Goal: Task Accomplishment & Management: Use online tool/utility

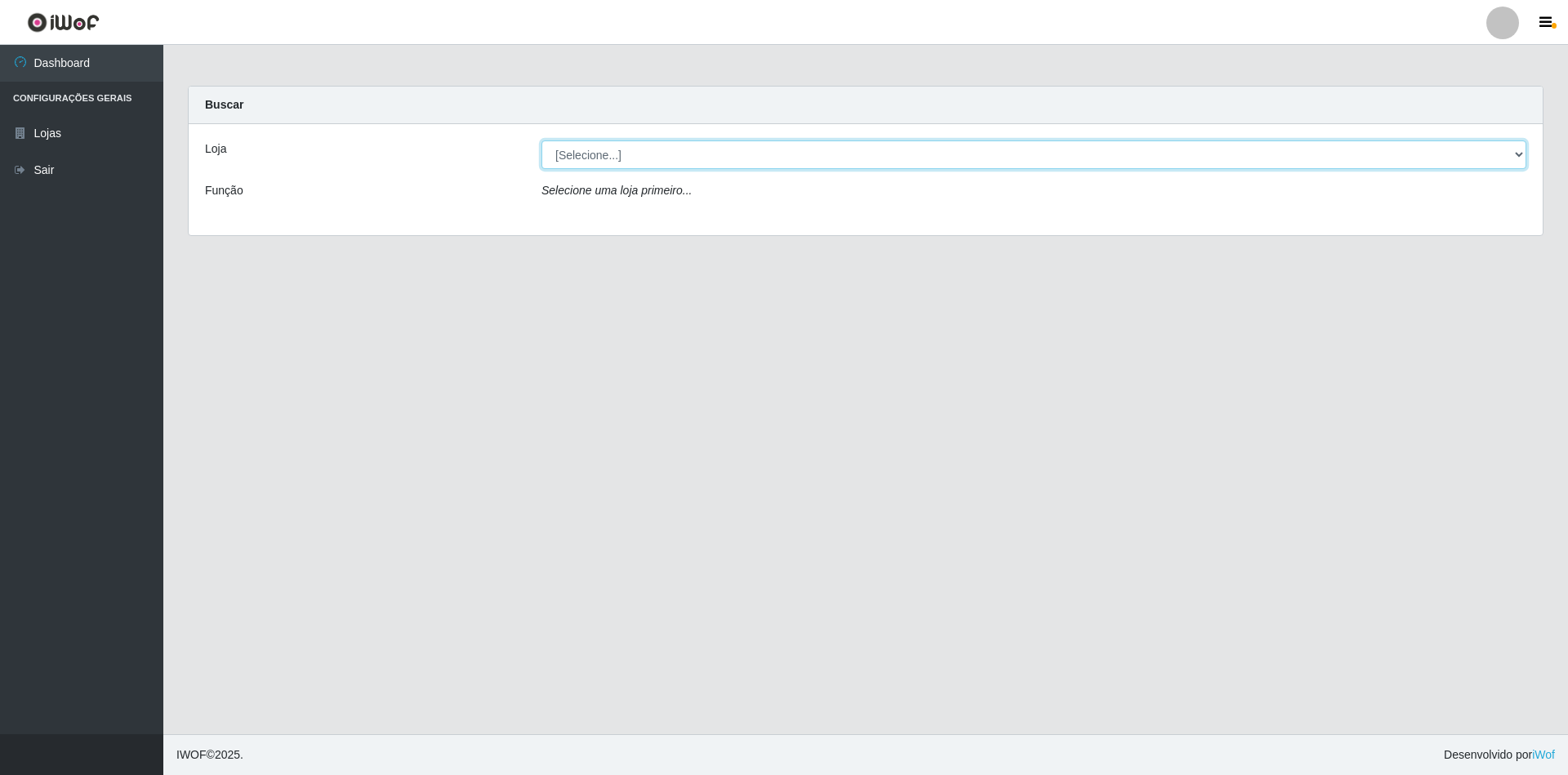
click at [808, 165] on select "[Selecione...] SuperShow - Asa Norte" at bounding box center [1034, 155] width 985 height 29
select select "71"
click at [542, 141] on select "[Selecione...] SuperShow - Asa Norte" at bounding box center [1034, 155] width 985 height 29
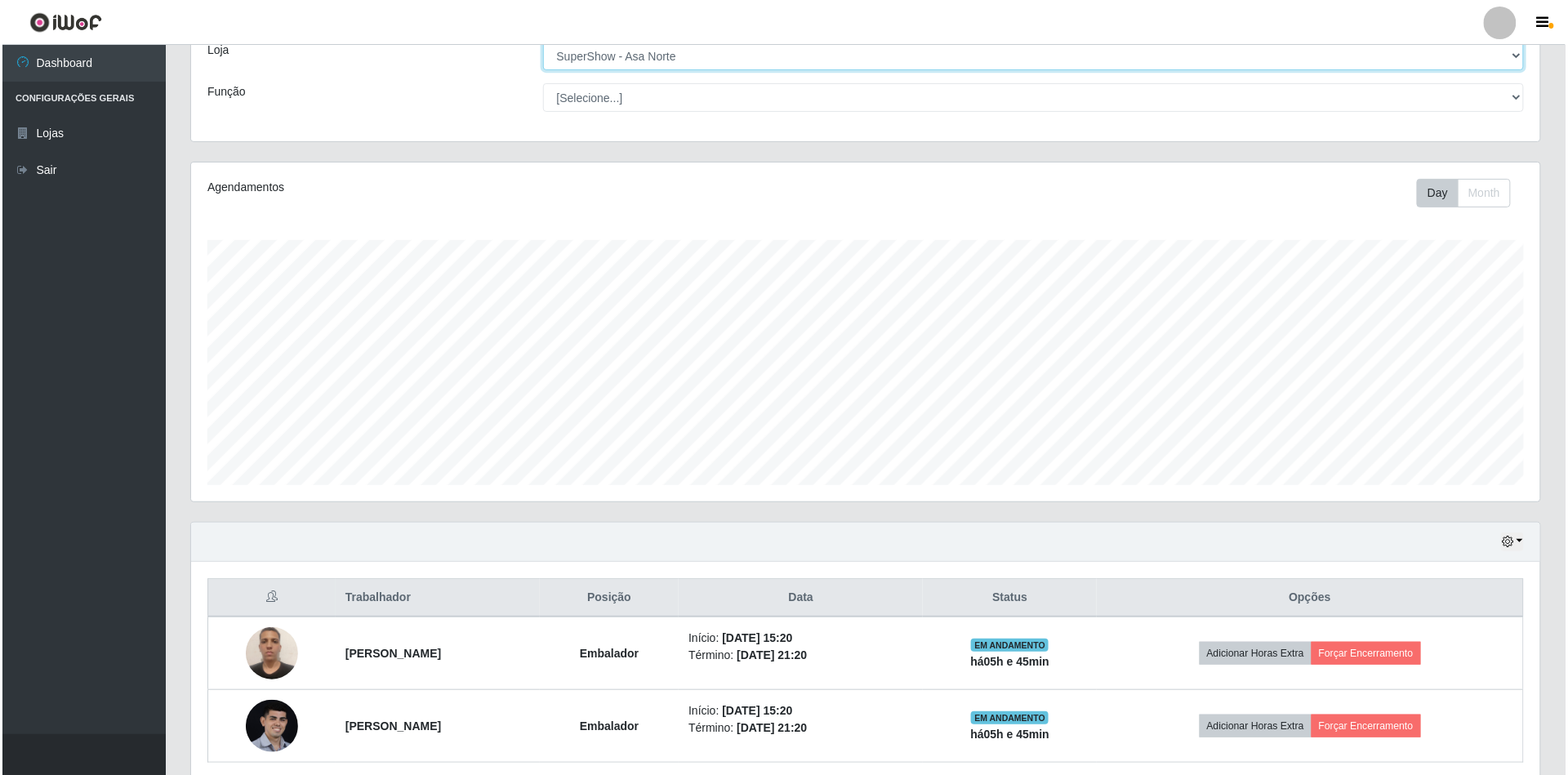
scroll to position [168, 0]
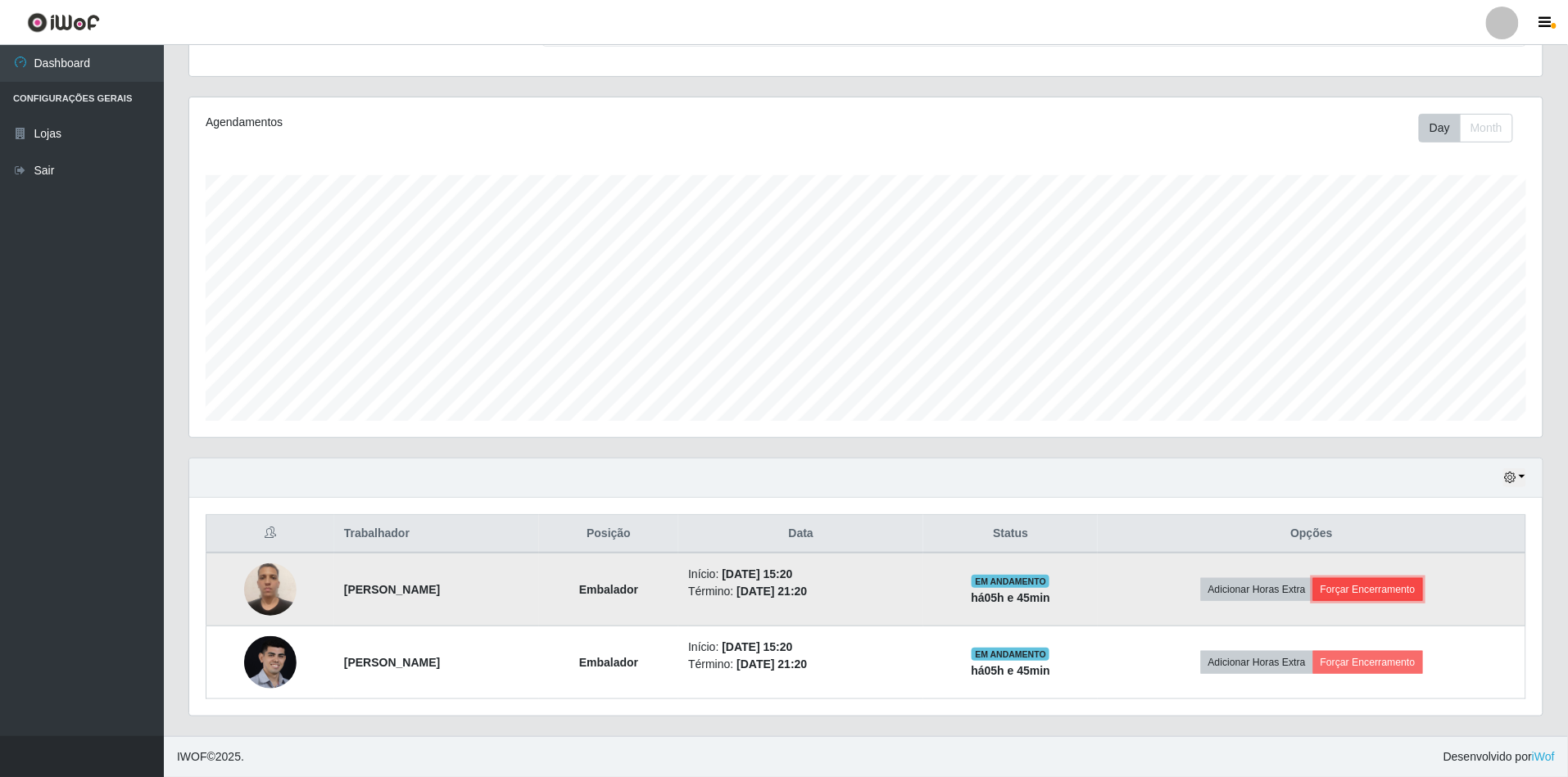
click at [1370, 588] on button "Forçar Encerramento" at bounding box center [1368, 589] width 110 height 23
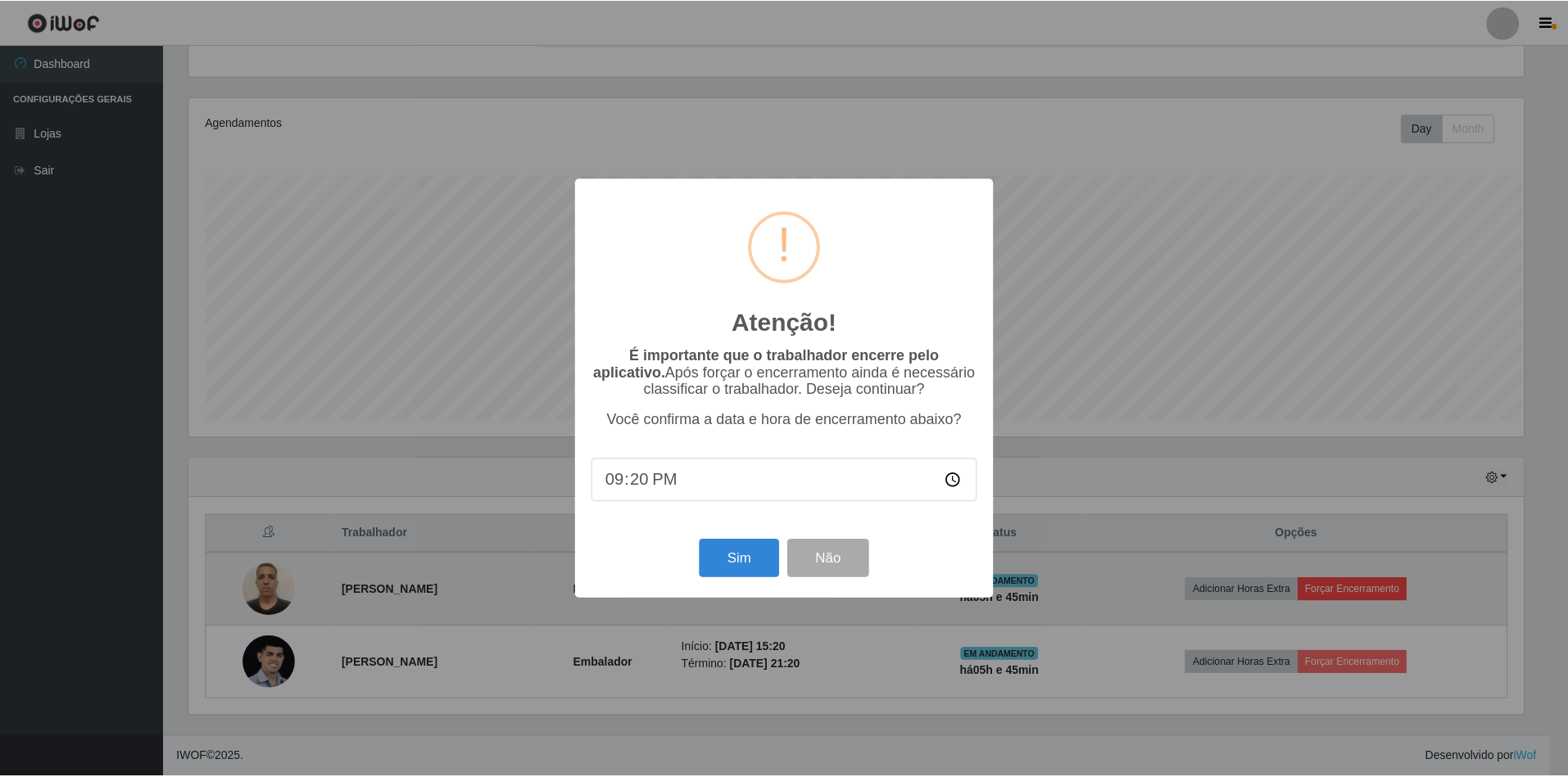
scroll to position [341, 1338]
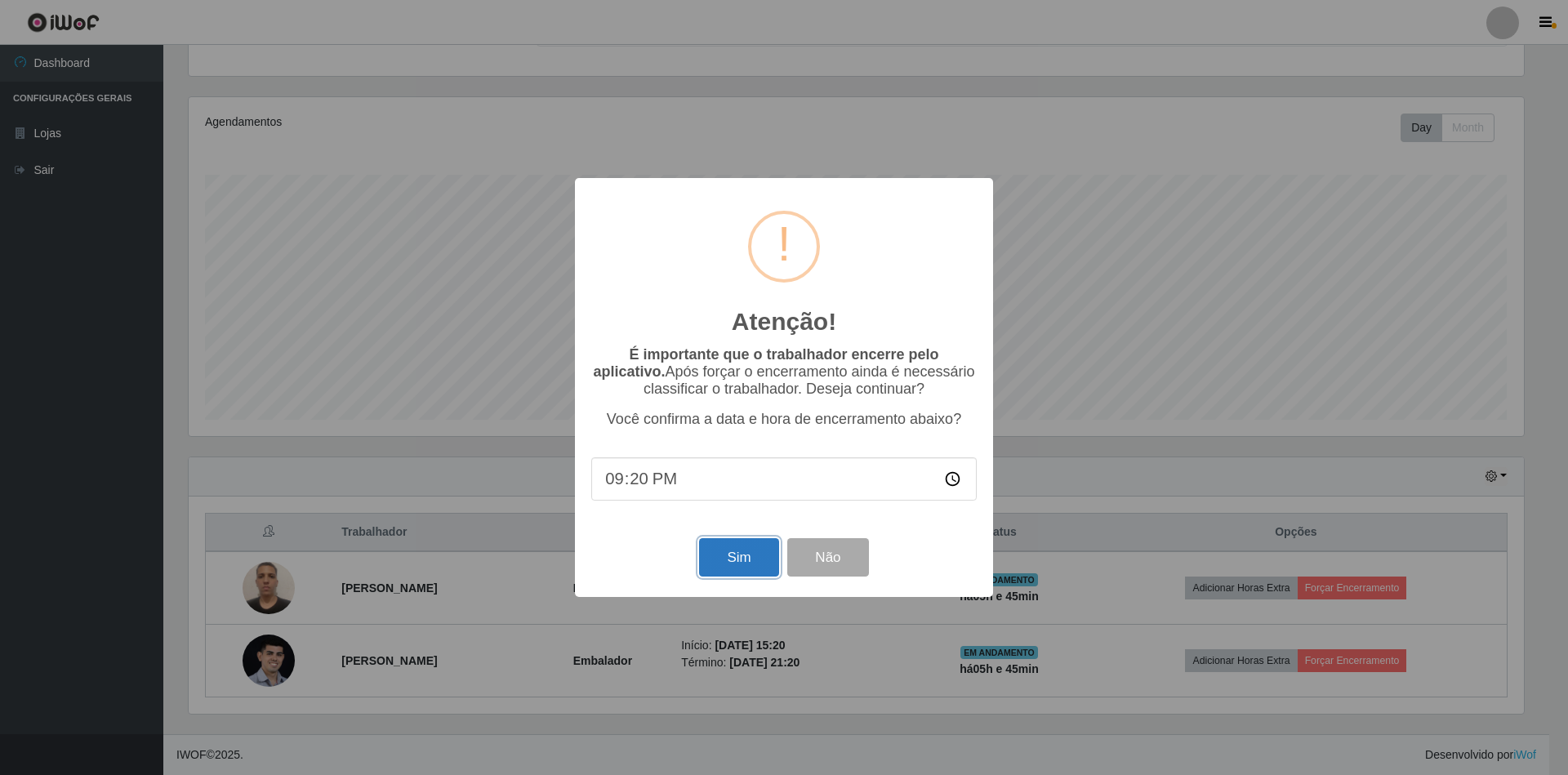
click at [745, 557] on button "Sim" at bounding box center [739, 558] width 79 height 39
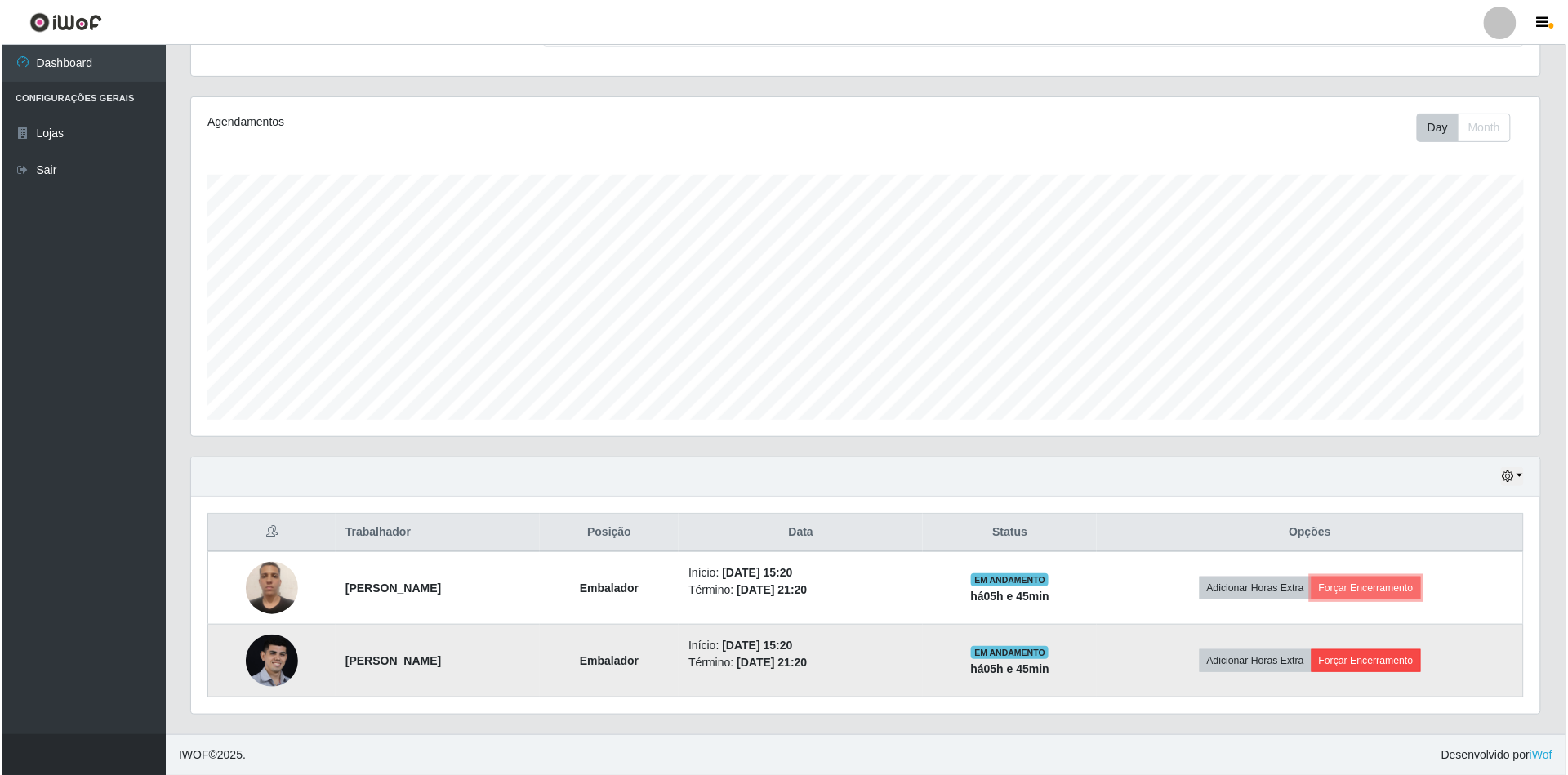
scroll to position [340, 1349]
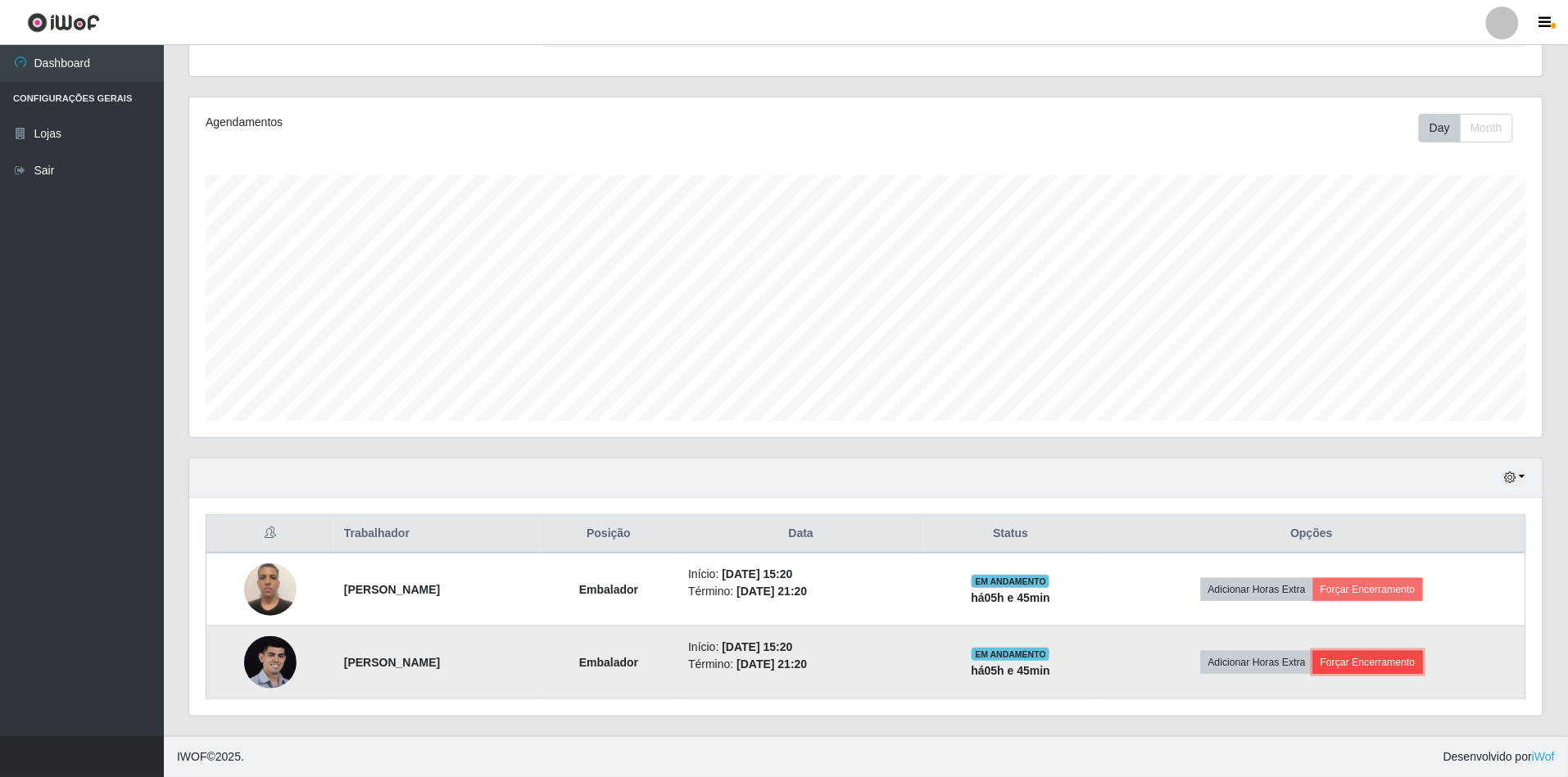
click at [1423, 658] on button "Forçar Encerramento" at bounding box center [1368, 662] width 110 height 23
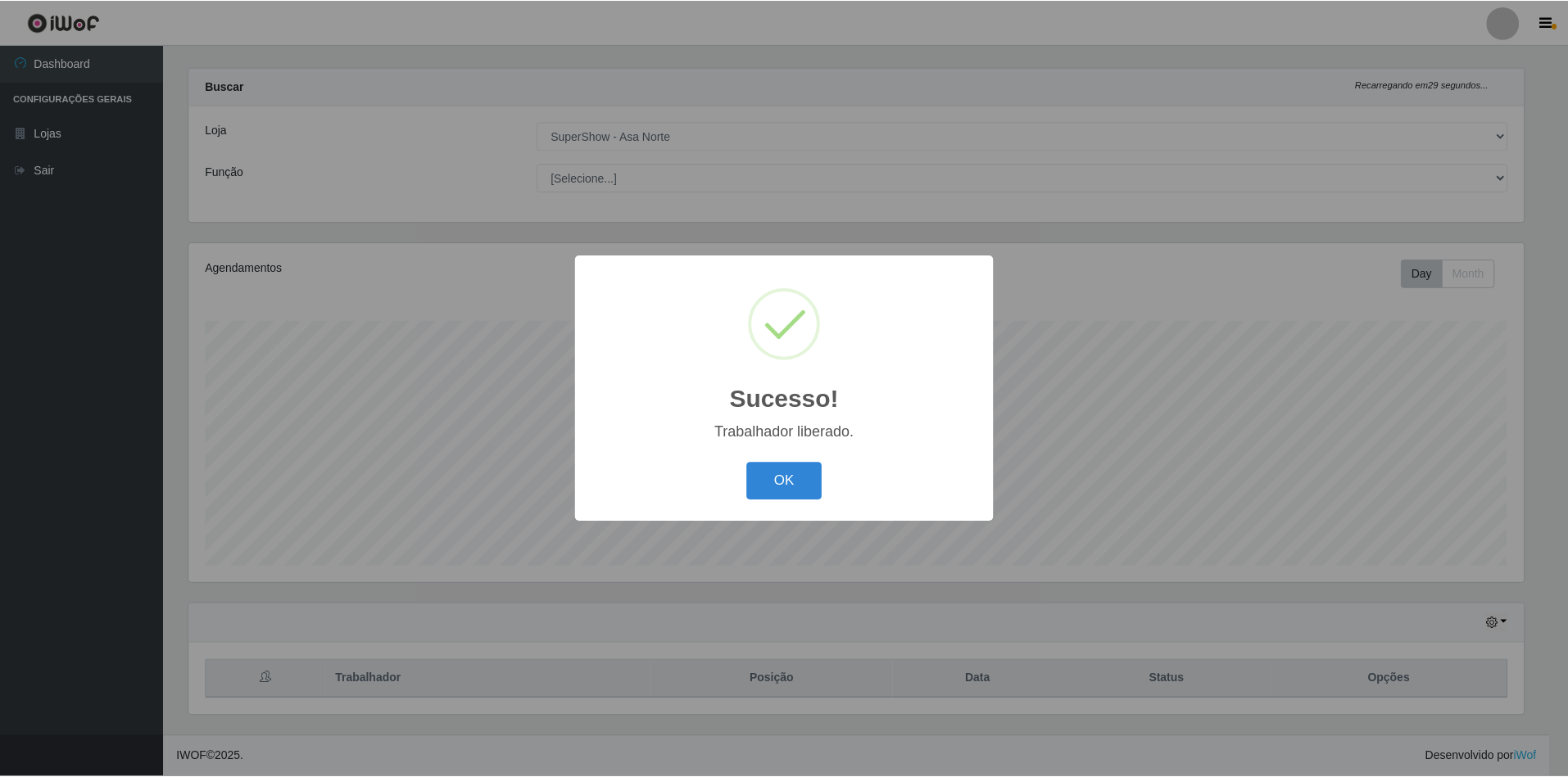
scroll to position [21, 0]
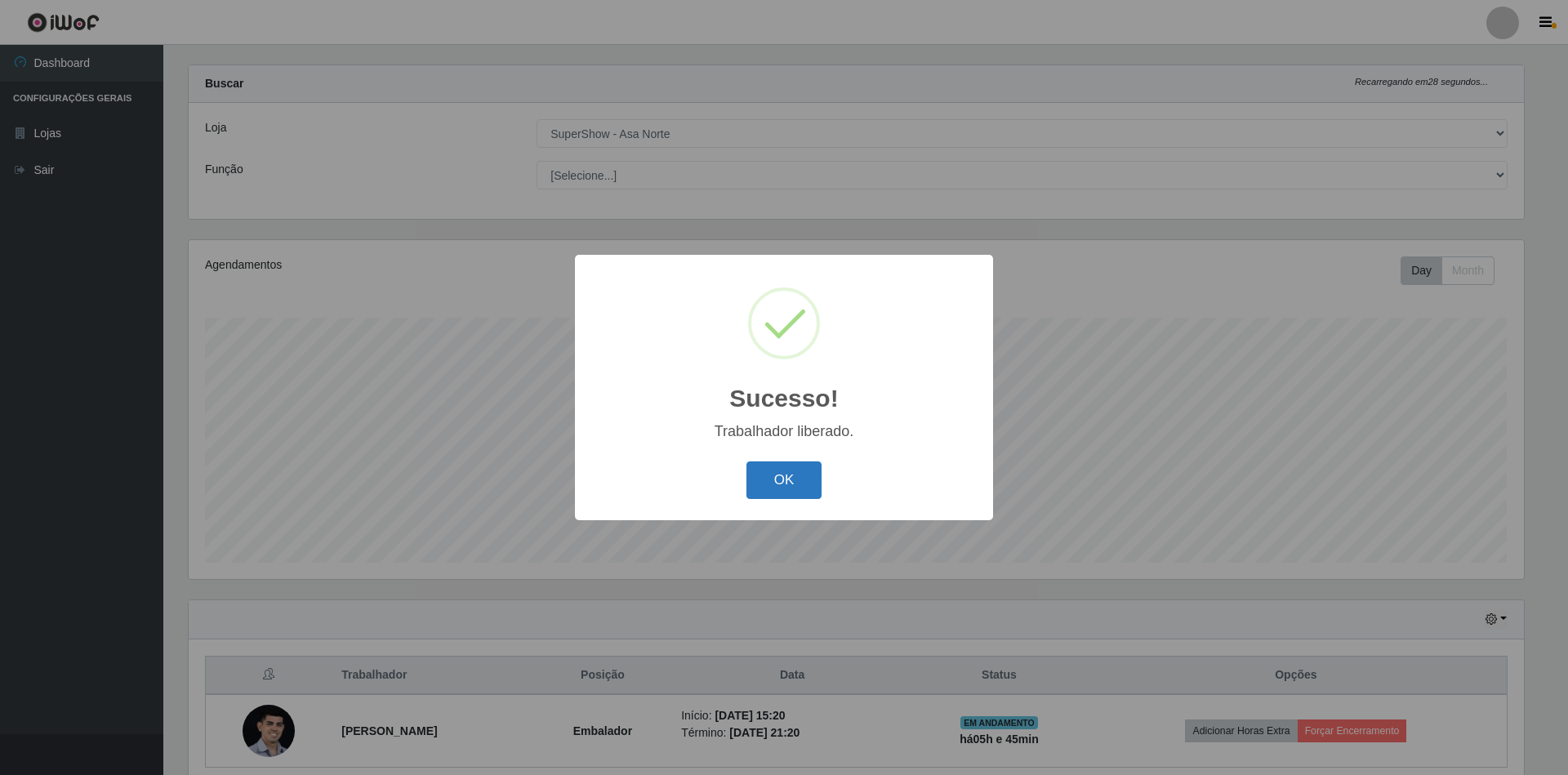
click at [795, 484] on button "OK" at bounding box center [784, 481] width 76 height 39
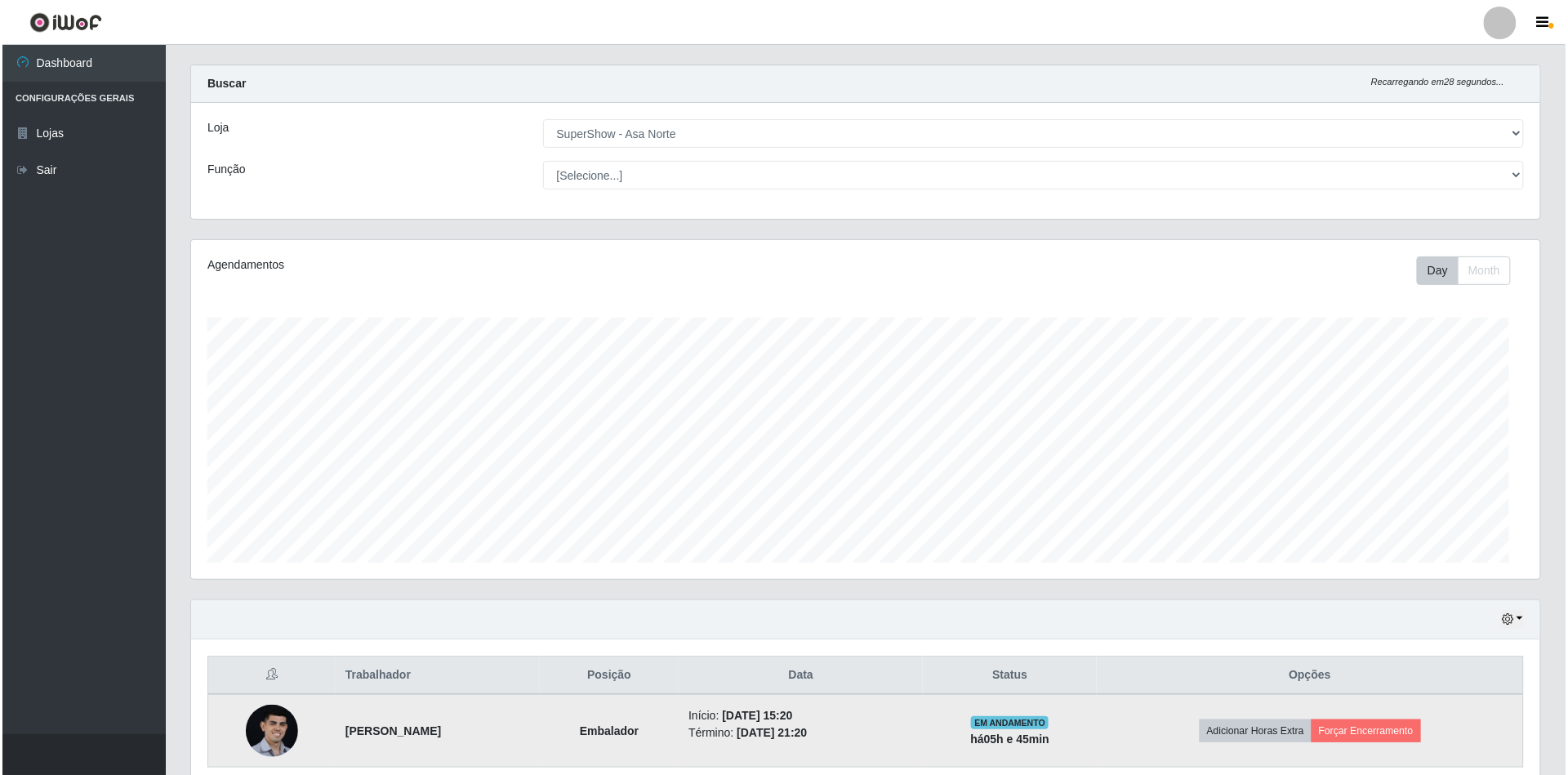
scroll to position [340, 1349]
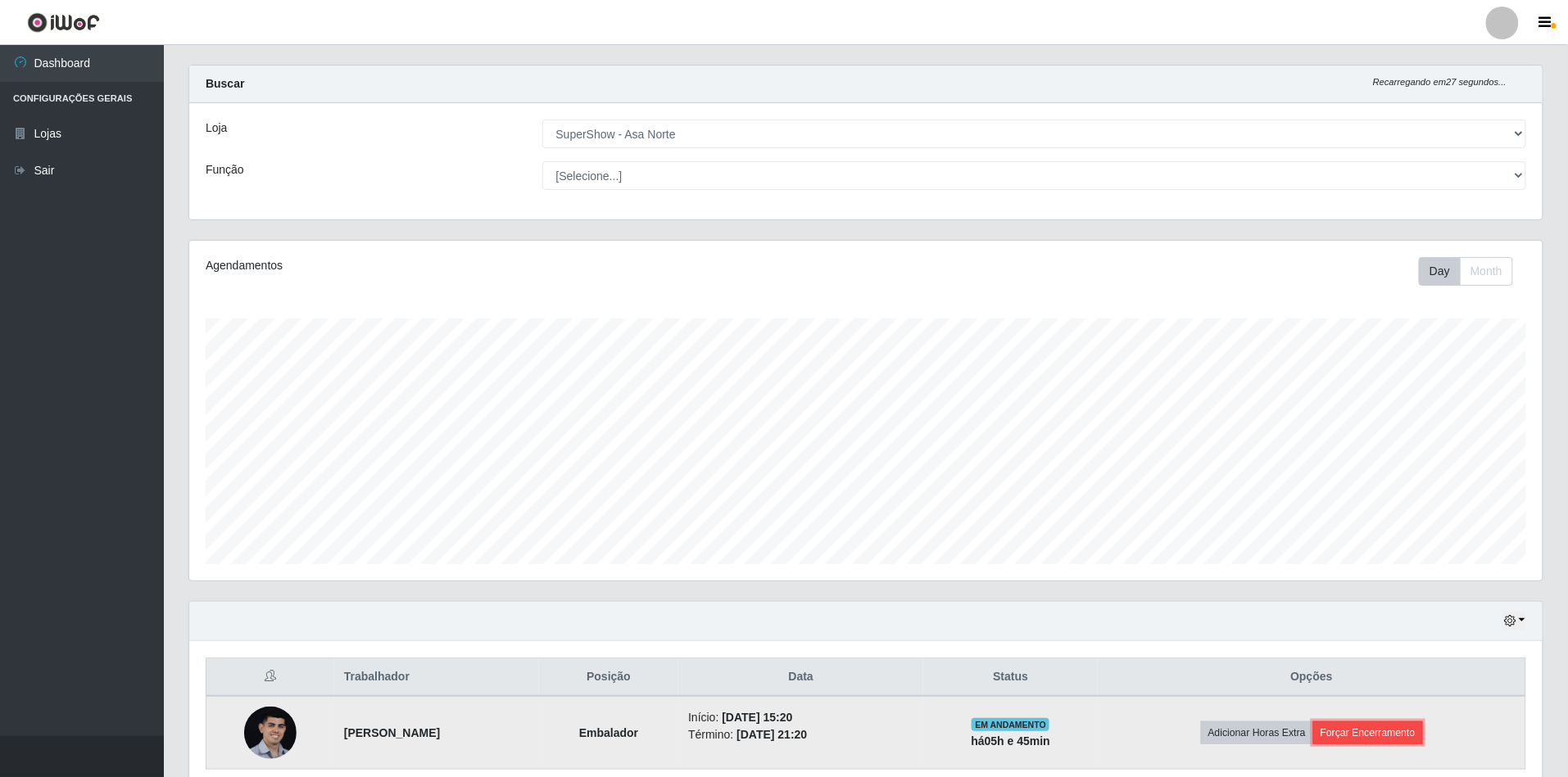
click at [1368, 732] on button "Forçar Encerramento" at bounding box center [1368, 732] width 110 height 23
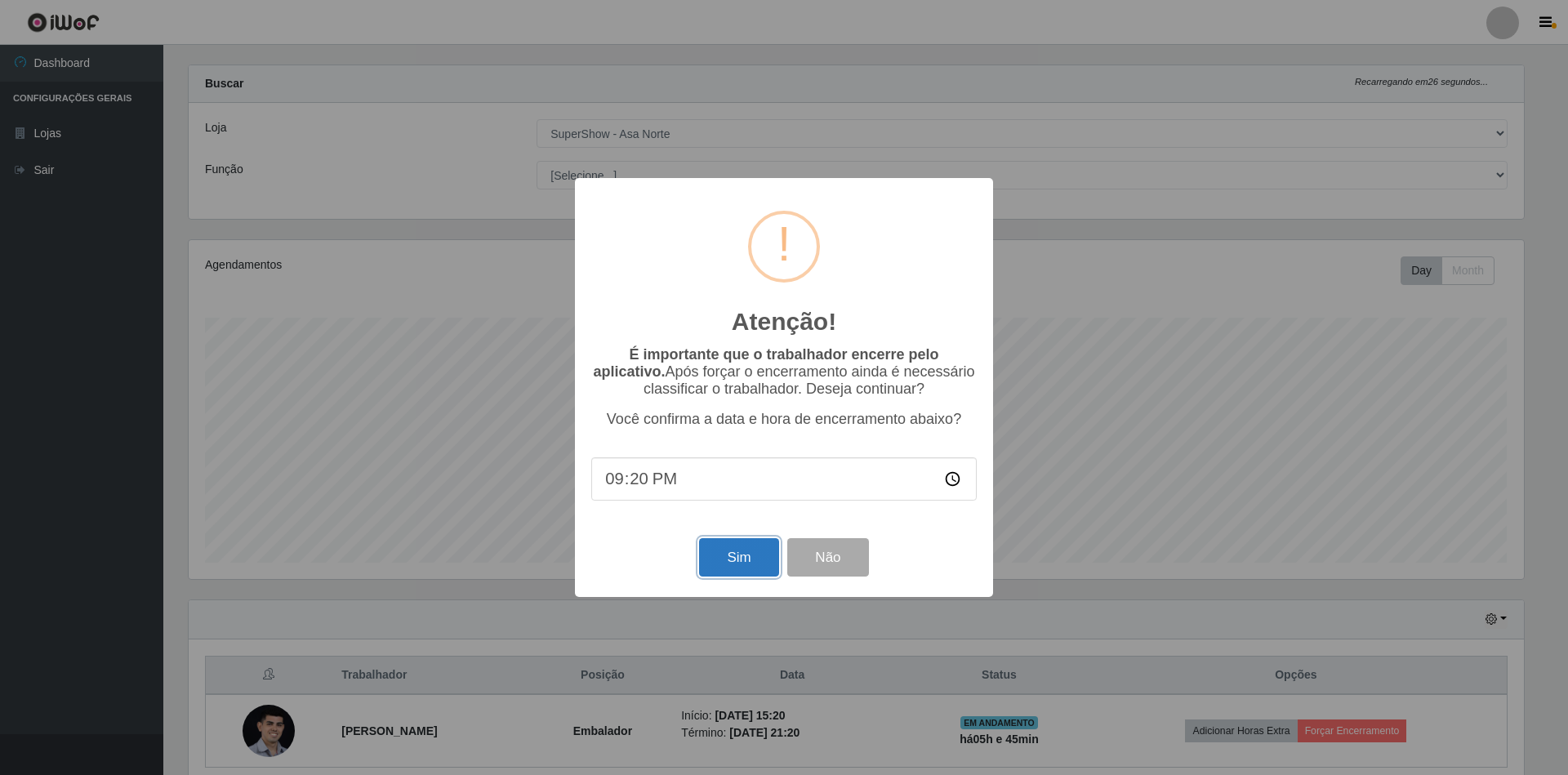
click at [725, 569] on button "Sim" at bounding box center [739, 558] width 79 height 39
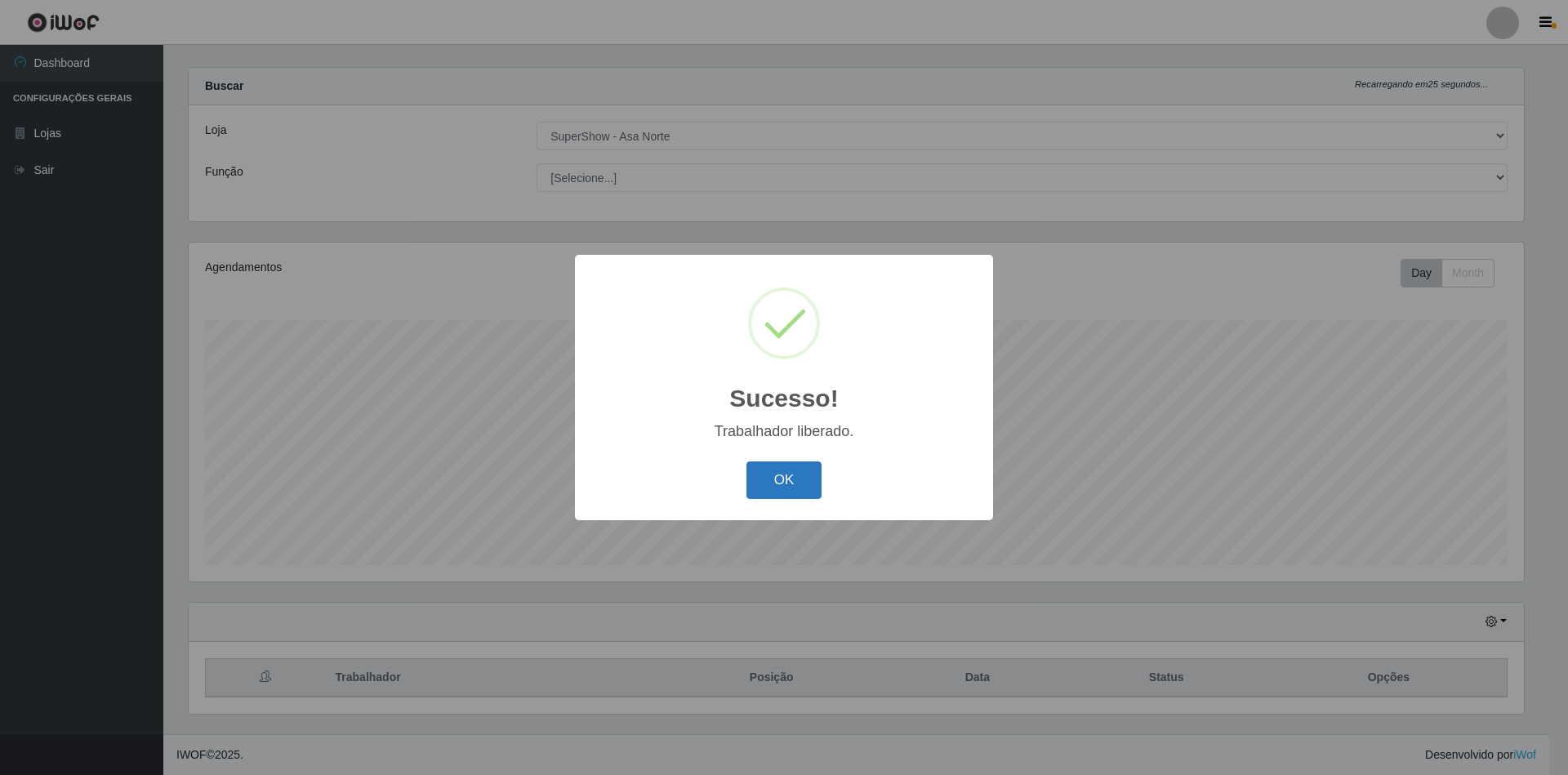
click at [782, 477] on button "OK" at bounding box center [784, 481] width 76 height 39
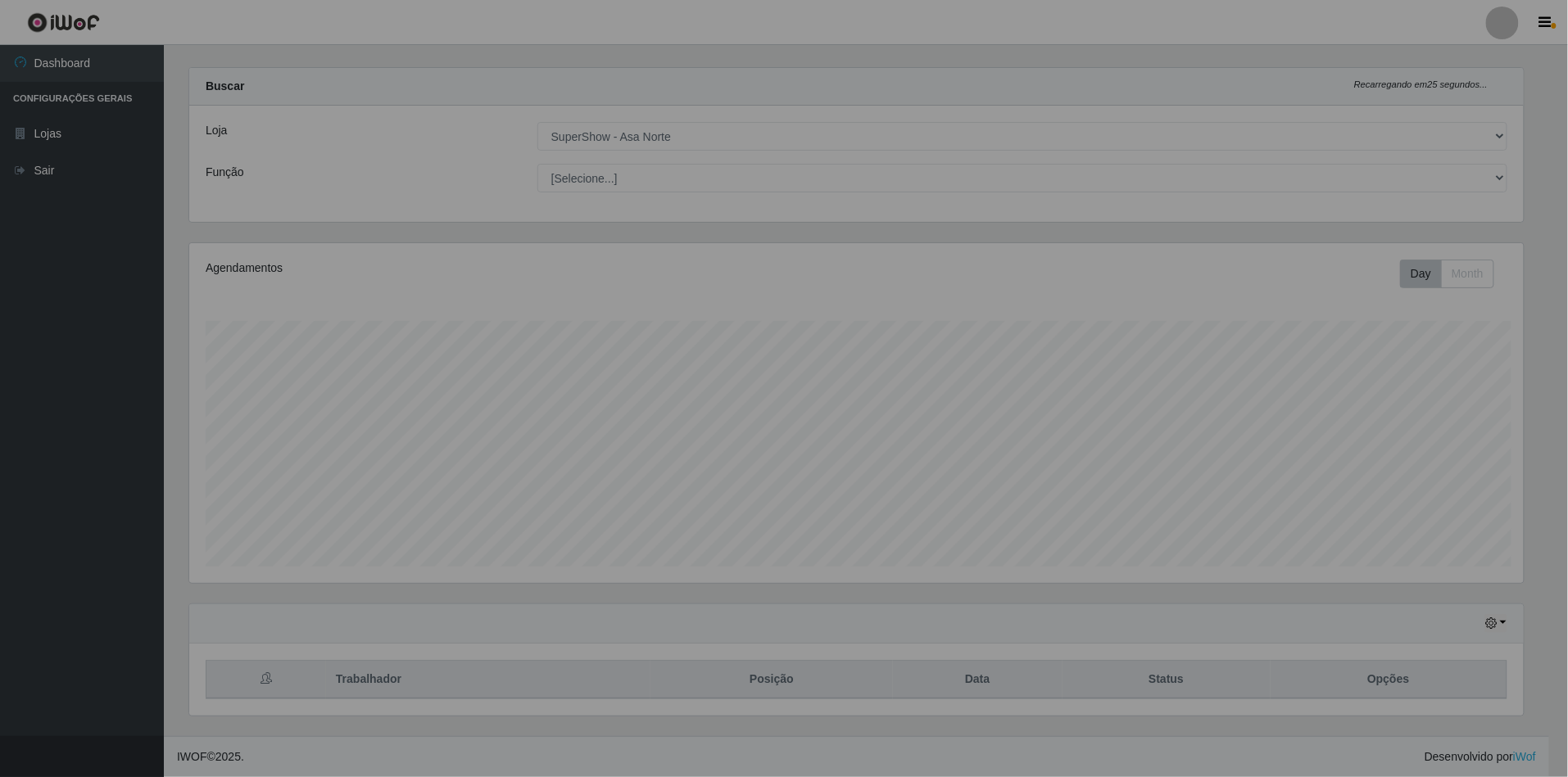
scroll to position [341, 1353]
